Goal: Transaction & Acquisition: Obtain resource

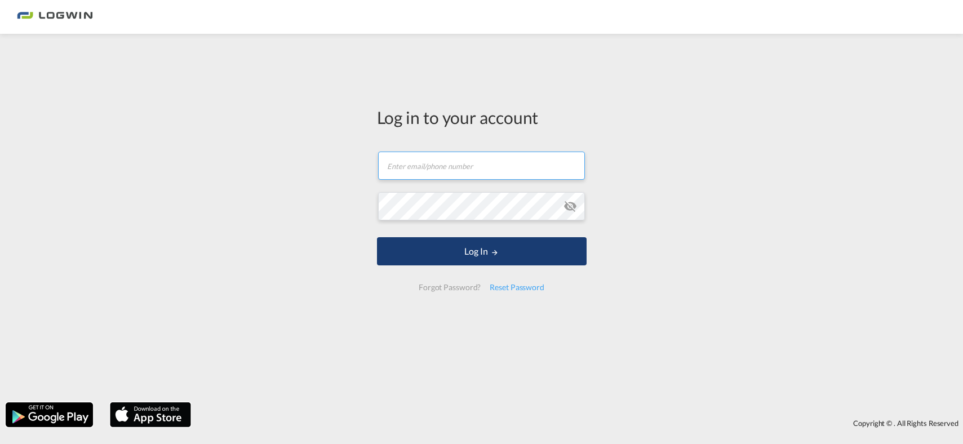
type input "[PERSON_NAME][EMAIL_ADDRESS][PERSON_NAME][DOMAIN_NAME]"
click at [439, 264] on button "Log In" at bounding box center [482, 251] width 210 height 28
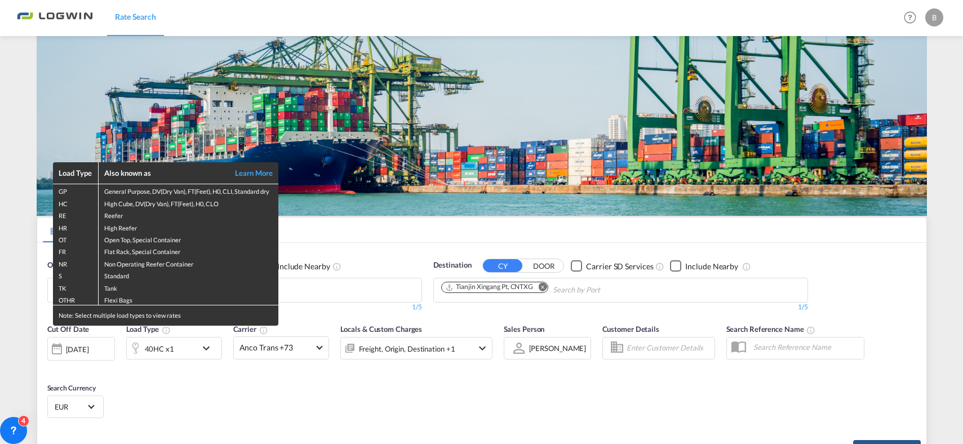
click at [543, 284] on div "Load Type Also known as Learn More GP General Purpose, DV(Dry Van), FT(Feet), H…" at bounding box center [481, 222] width 963 height 444
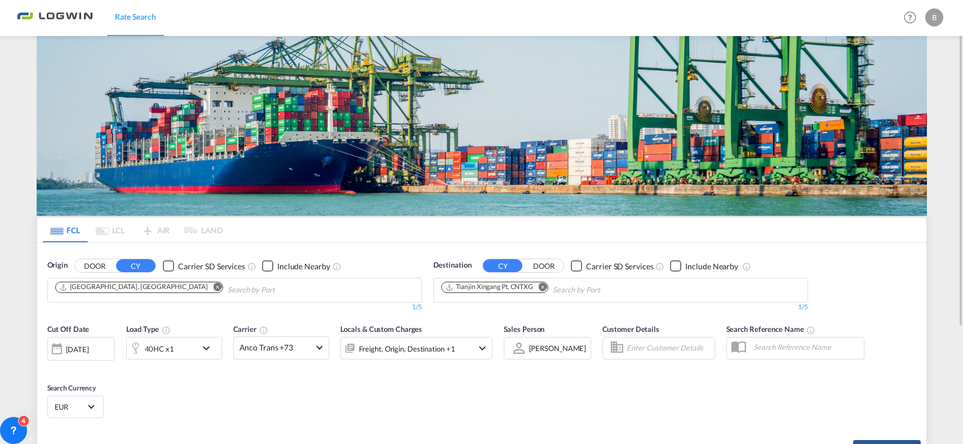
click at [544, 286] on md-icon "Remove" at bounding box center [542, 287] width 8 height 8
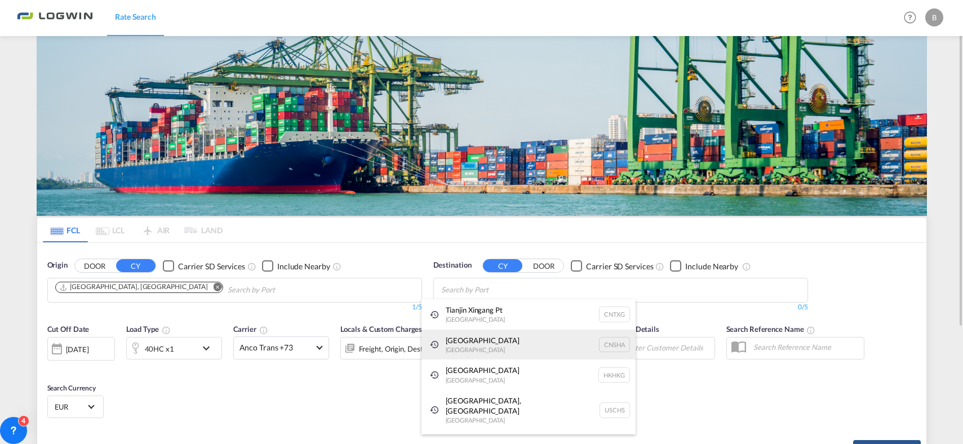
click at [482, 340] on div "Shanghai [GEOGRAPHIC_DATA] [GEOGRAPHIC_DATA]" at bounding box center [528, 345] width 214 height 30
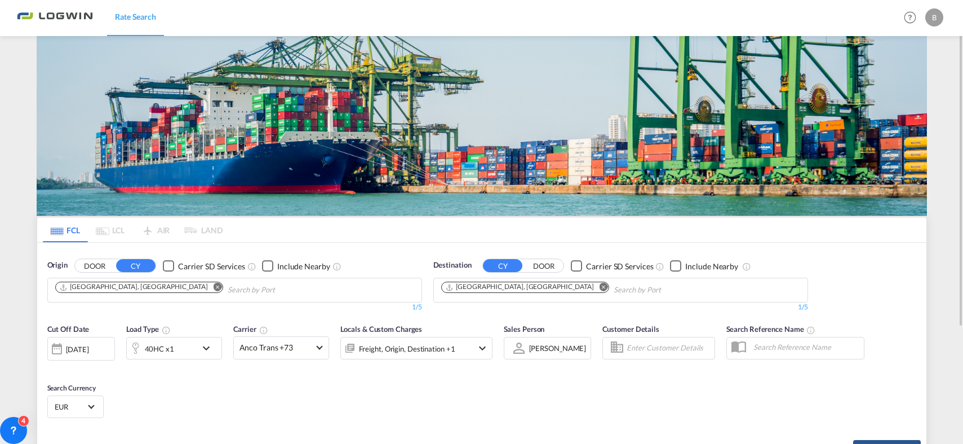
scroll to position [159, 0]
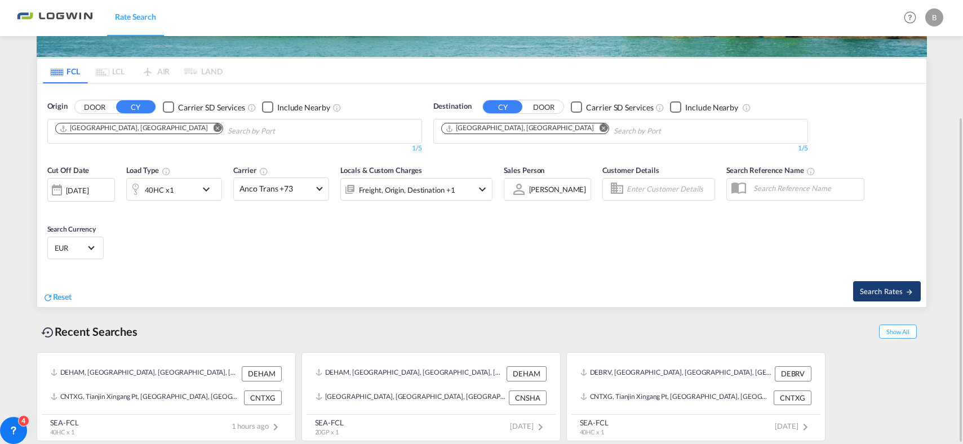
click at [883, 285] on button "Search Rates" at bounding box center [887, 291] width 68 height 20
type input "DEHAM to [GEOGRAPHIC_DATA] / [DATE]"
